Goal: Task Accomplishment & Management: Use online tool/utility

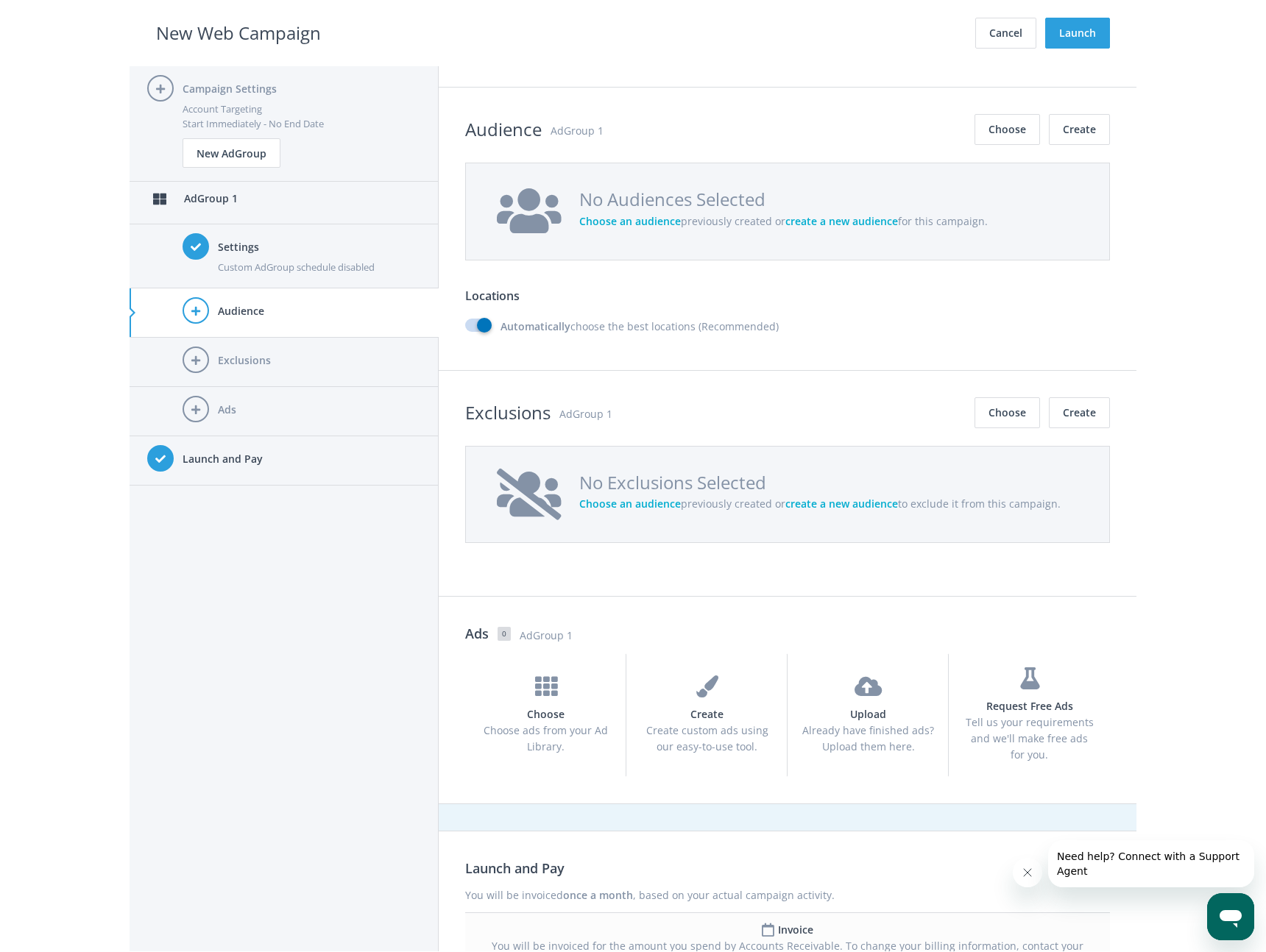
scroll to position [877, 0]
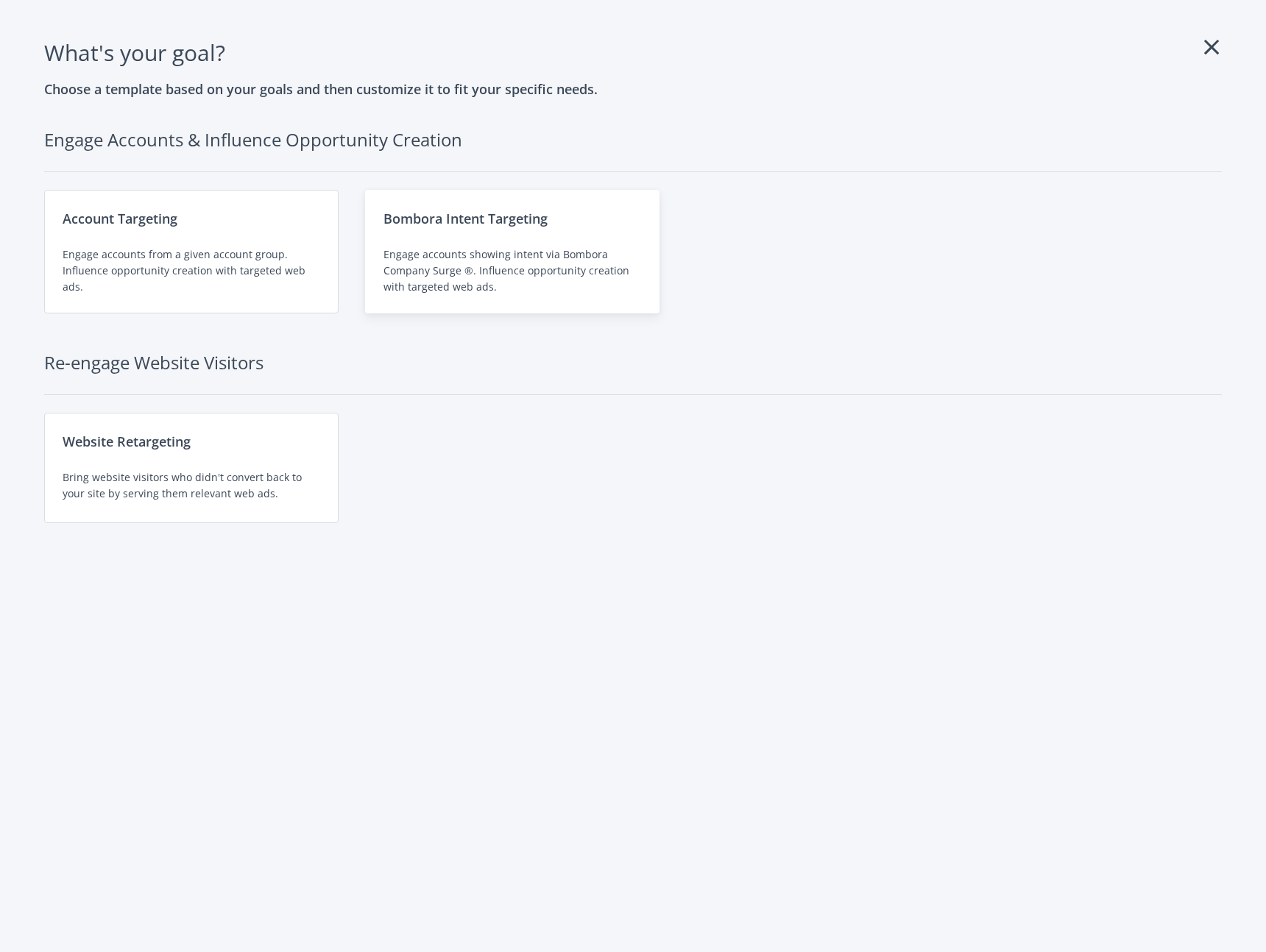
click at [452, 258] on div "Engage accounts showing intent via Bombora Company Surge ®. Influence opportuni…" at bounding box center [512, 270] width 258 height 48
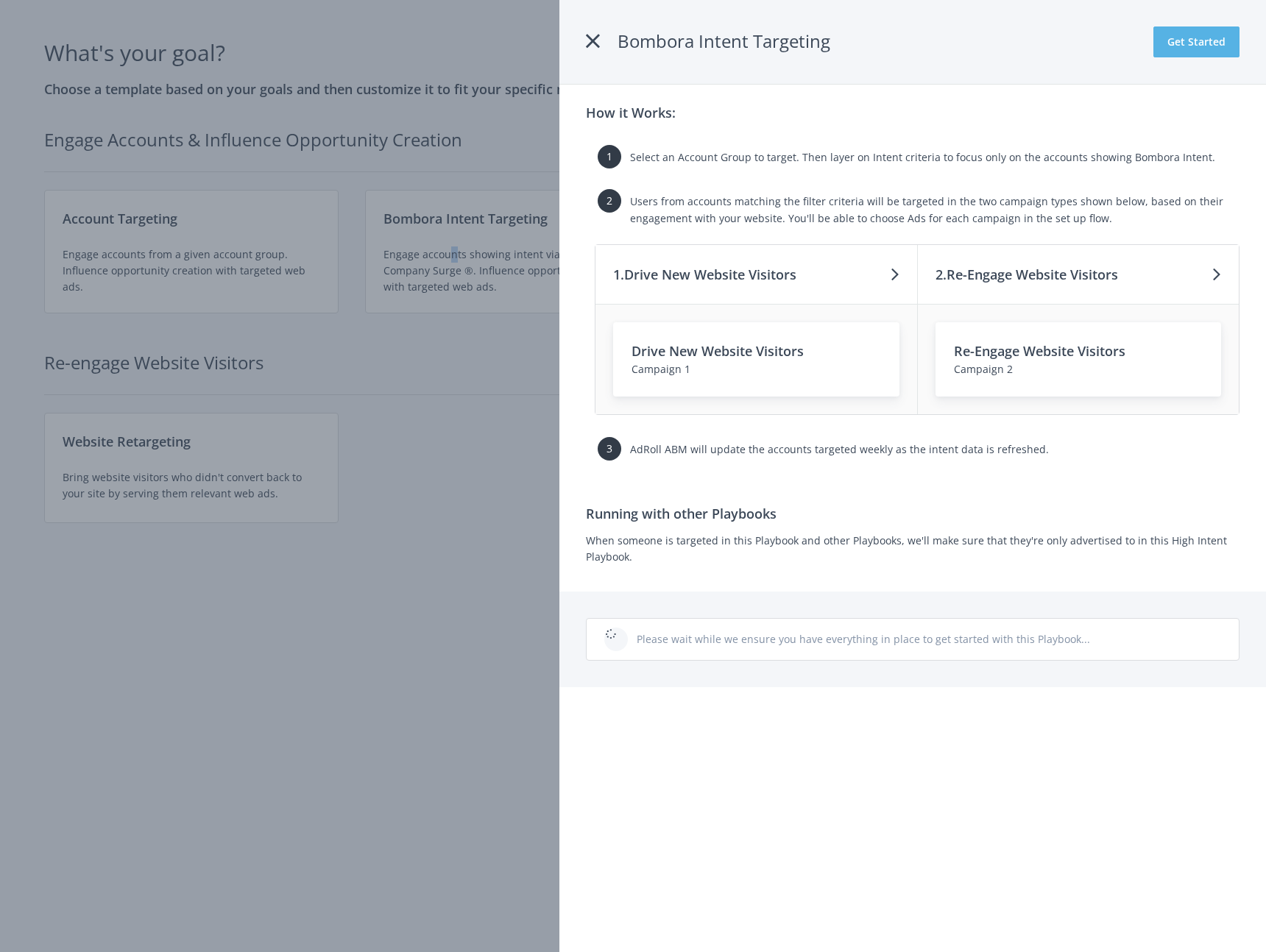
click at [1198, 47] on button "Get Started" at bounding box center [1196, 42] width 86 height 31
click at [1205, 50] on button "Get Started" at bounding box center [1196, 42] width 86 height 31
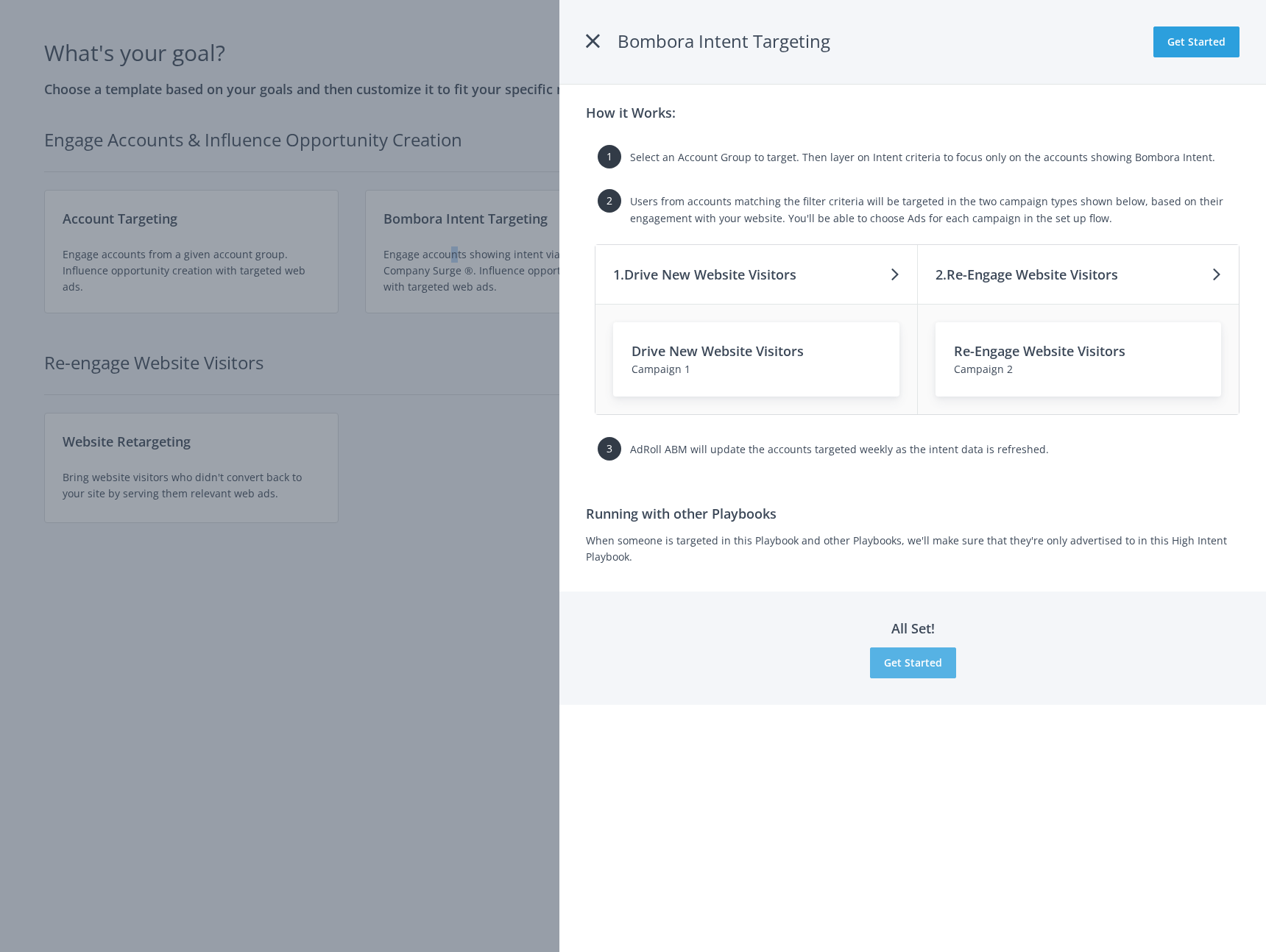
click at [944, 671] on button "Get Started" at bounding box center [913, 663] width 86 height 31
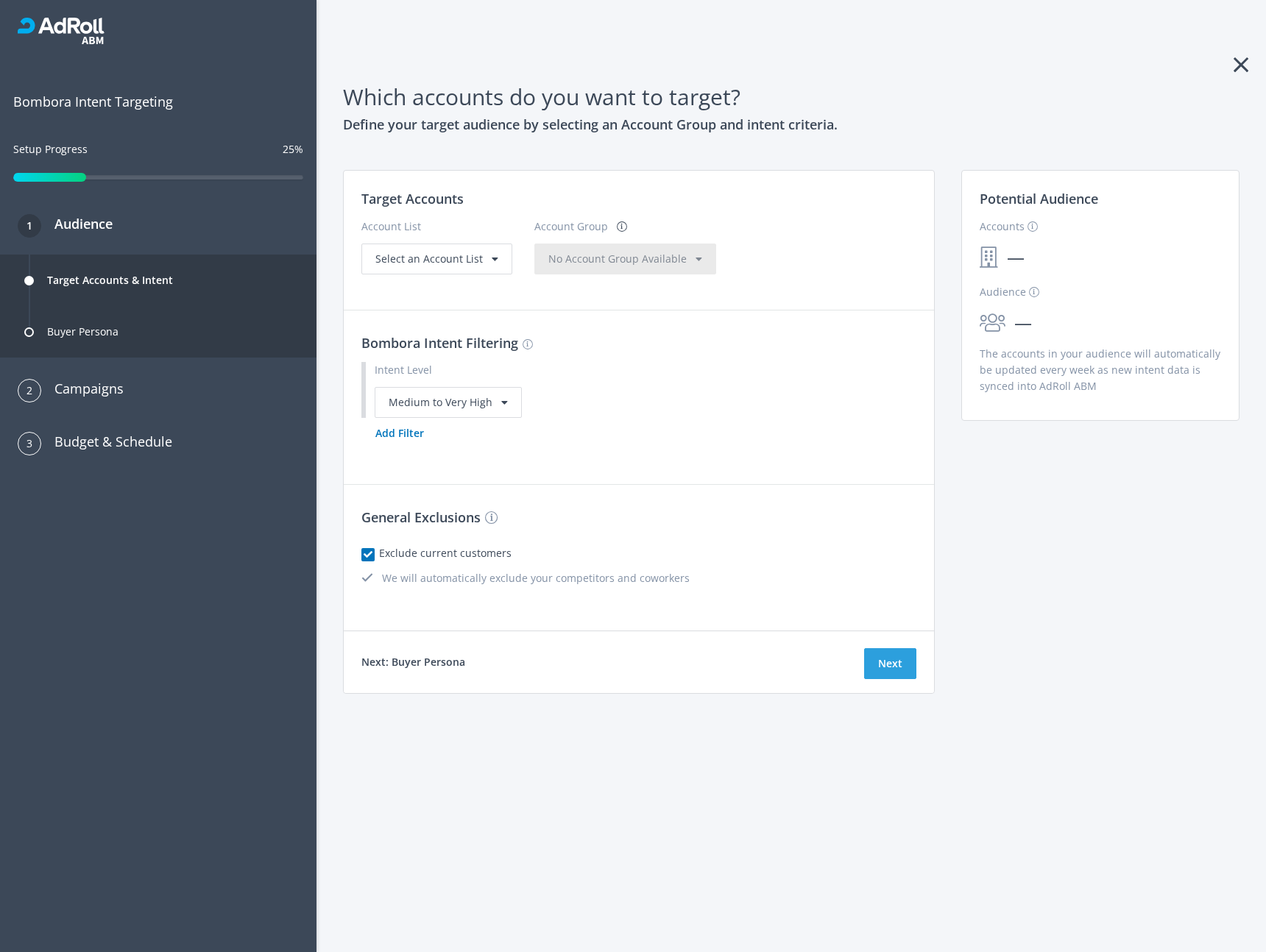
drag, startPoint x: 985, startPoint y: 746, endPoint x: 971, endPoint y: 732, distance: 19.8
click at [985, 746] on div "Which accounts do you want to target? Define your target audience by selecting …" at bounding box center [791, 476] width 950 height 952
click at [901, 668] on button "Next" at bounding box center [889, 664] width 52 height 31
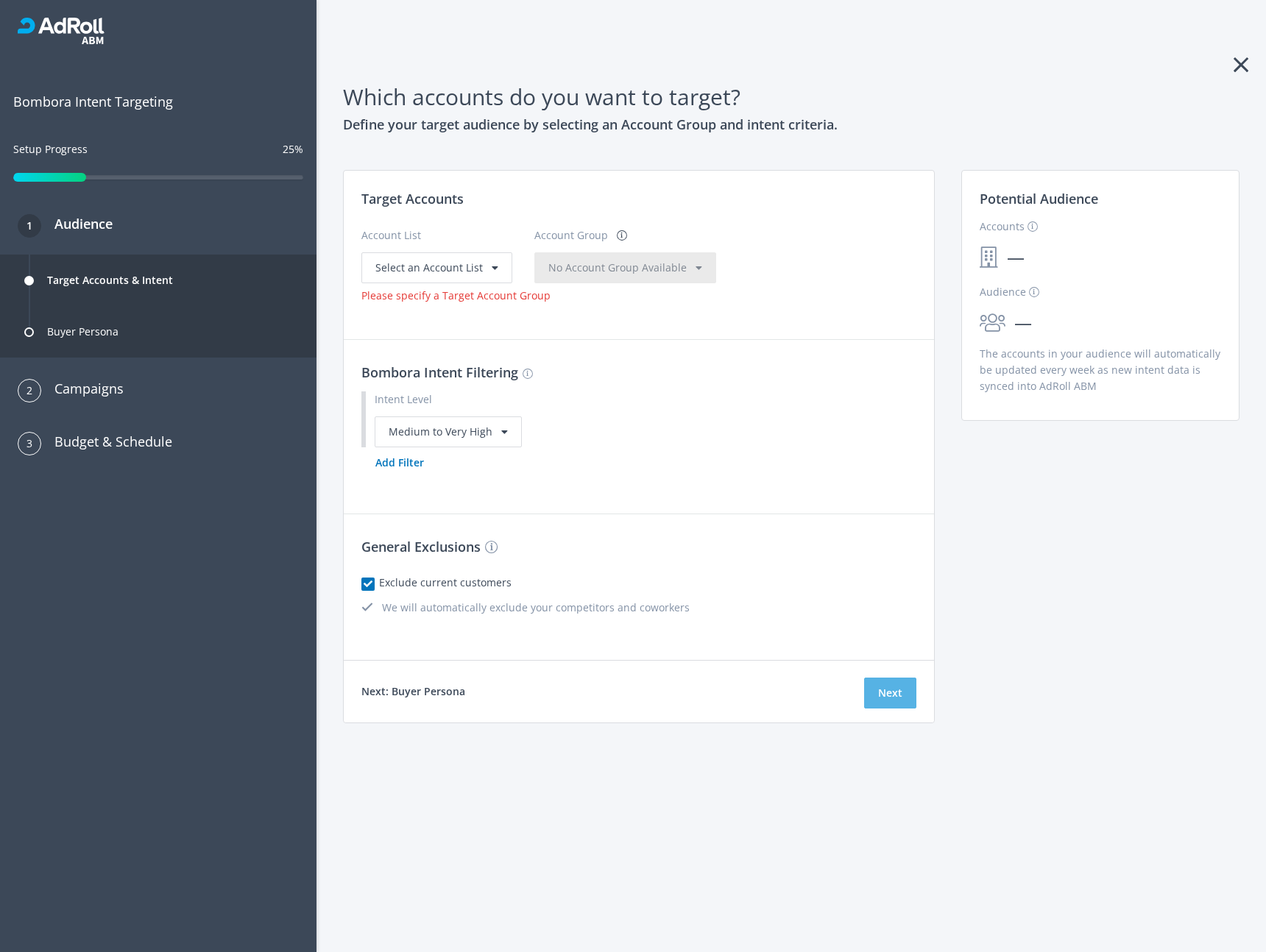
click at [896, 690] on button "Next" at bounding box center [889, 693] width 52 height 31
